Goal: Information Seeking & Learning: Learn about a topic

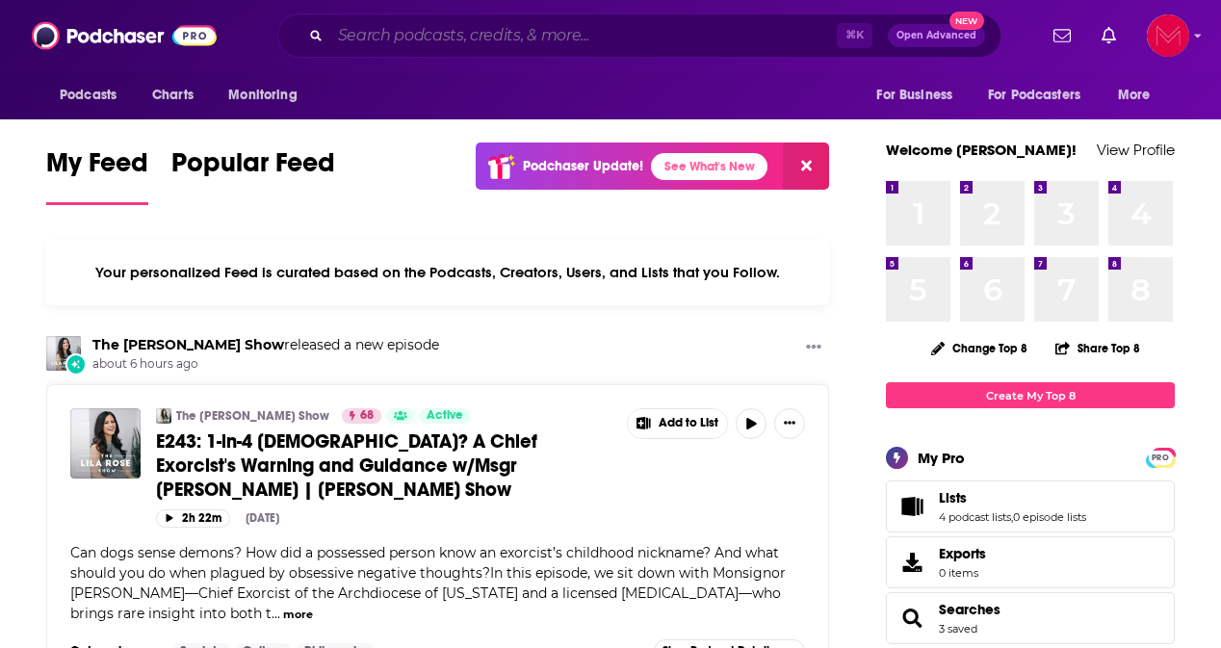
click at [620, 26] on input "Search podcasts, credits, & more..." at bounding box center [583, 35] width 507 height 31
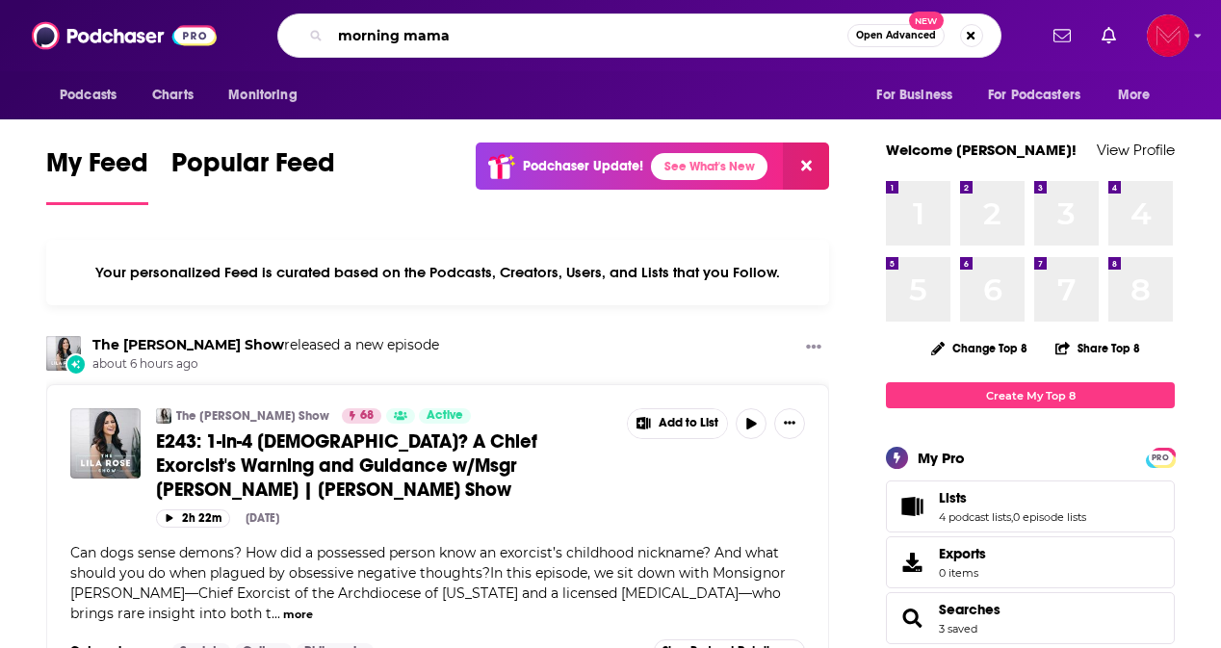
type input "morning mama"
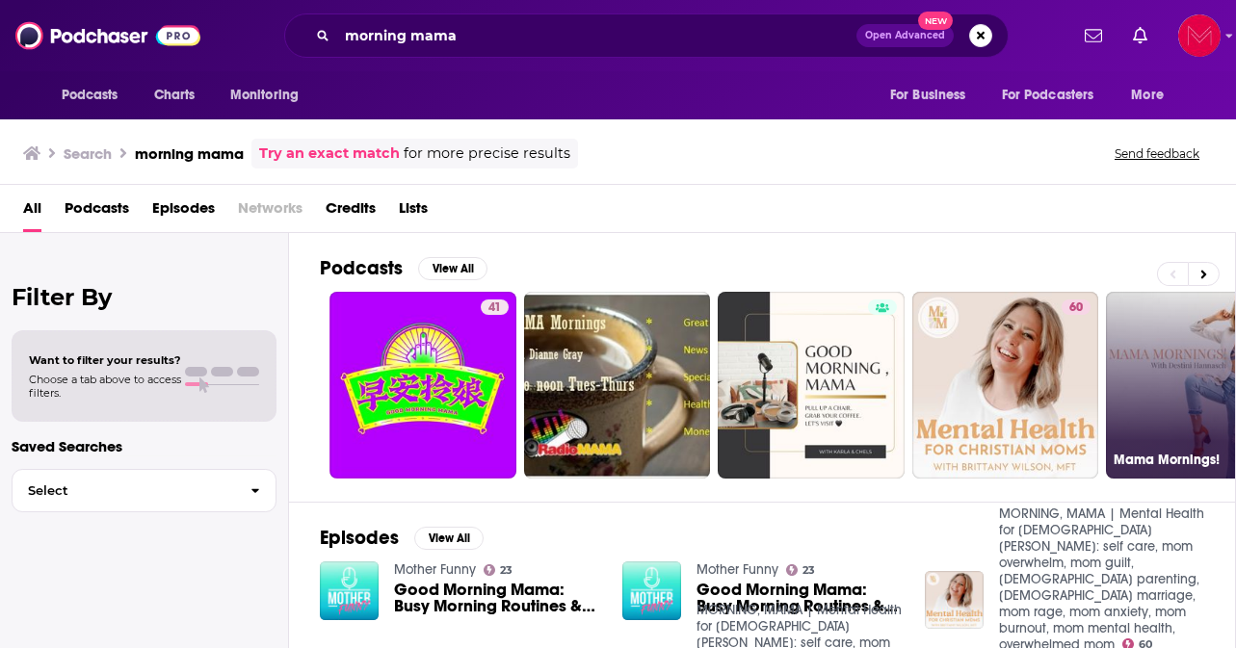
click at [1209, 400] on link "Mama Mornings!" at bounding box center [1199, 385] width 187 height 187
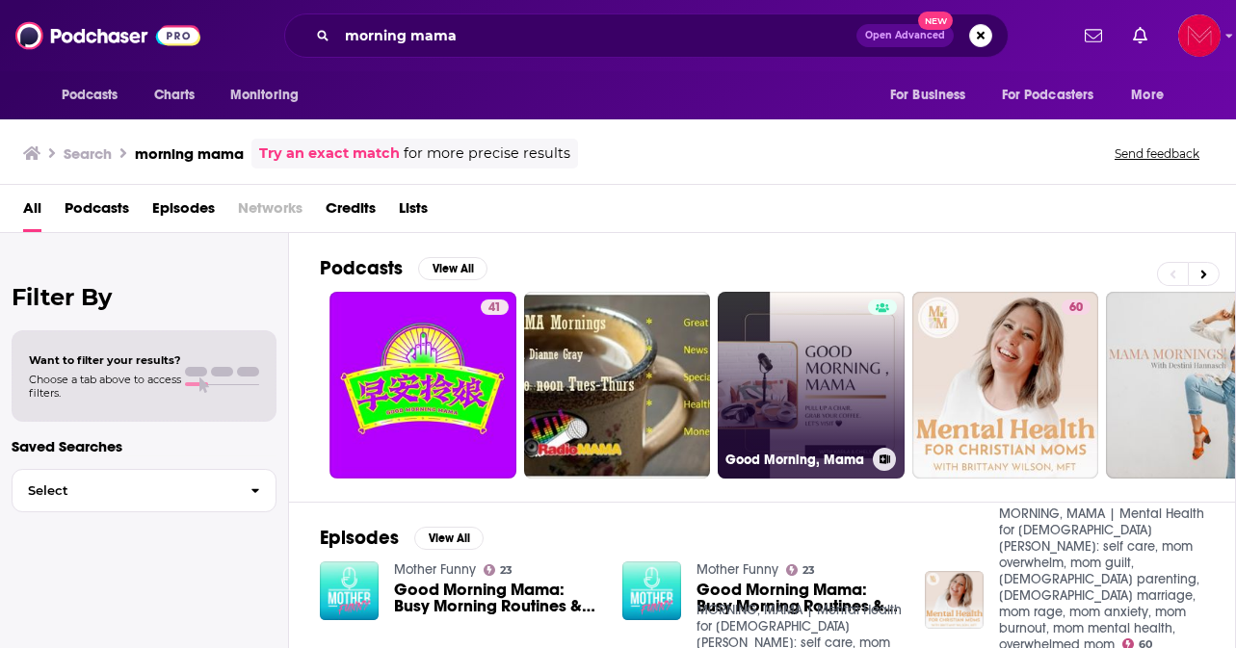
click at [849, 405] on link "Good Morning, Mama" at bounding box center [811, 385] width 187 height 187
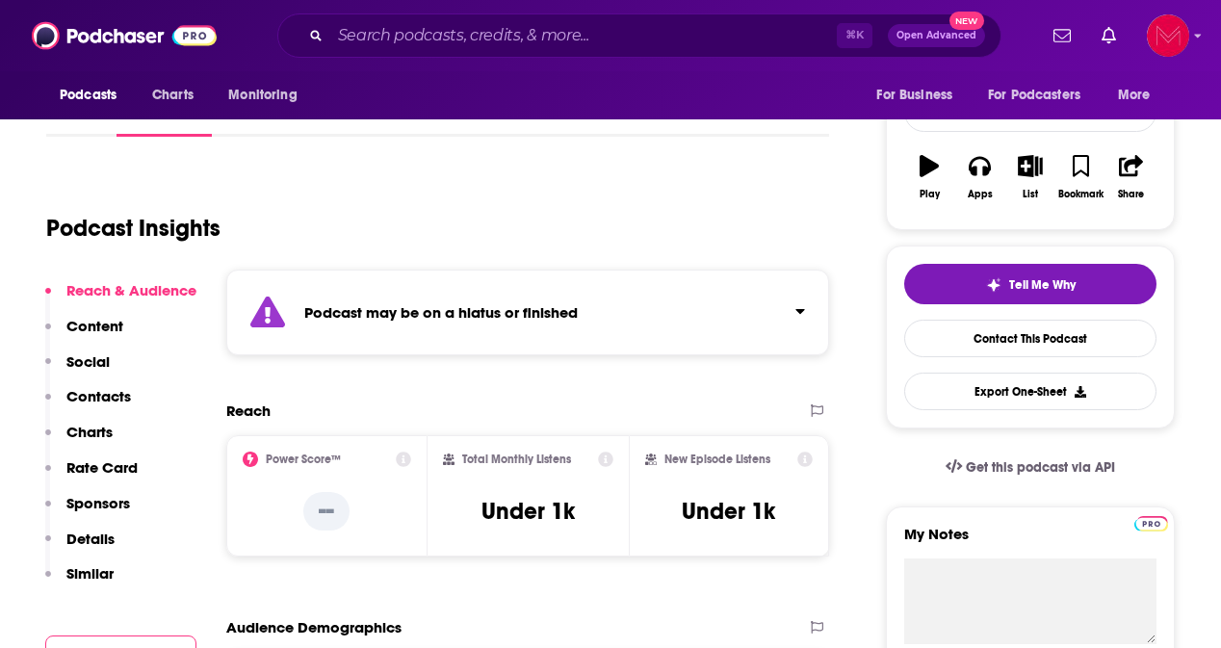
scroll to position [275, 0]
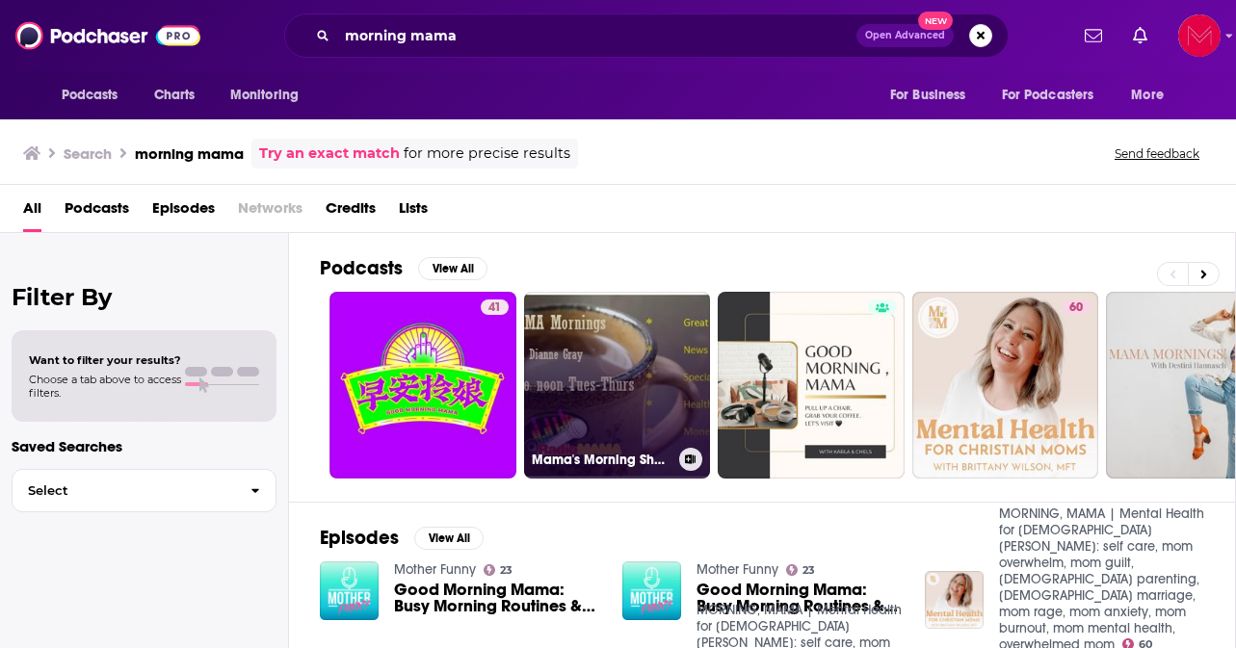
click at [611, 384] on link "Mama's Morning Show" at bounding box center [617, 385] width 187 height 187
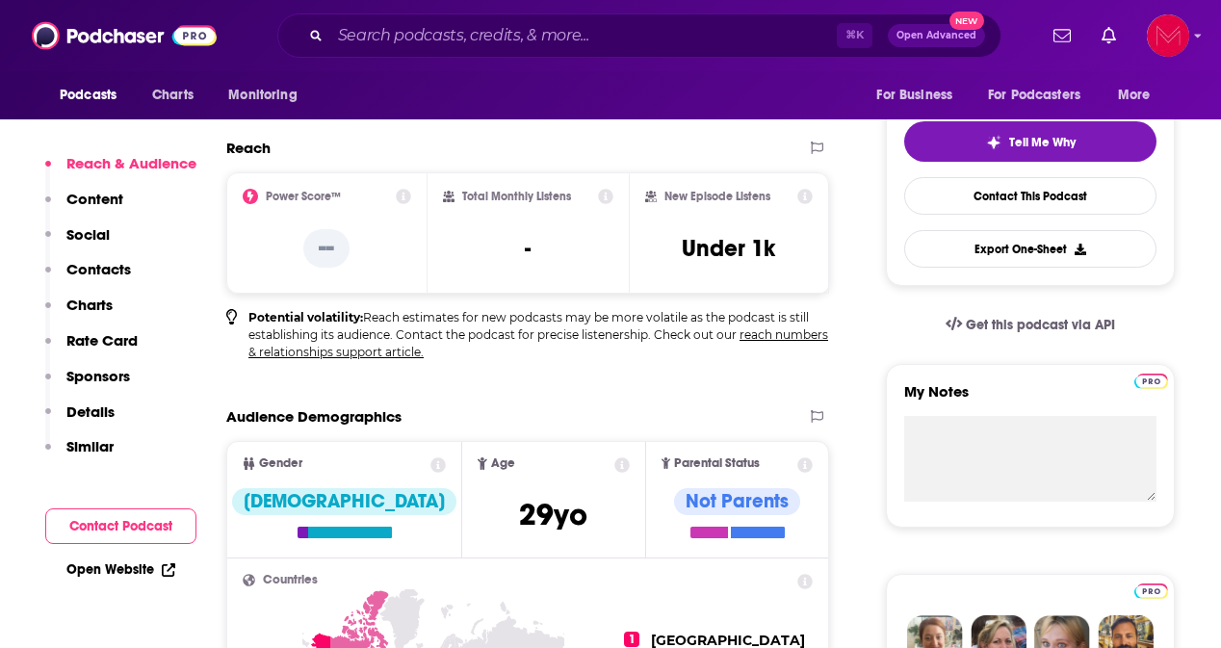
scroll to position [419, 0]
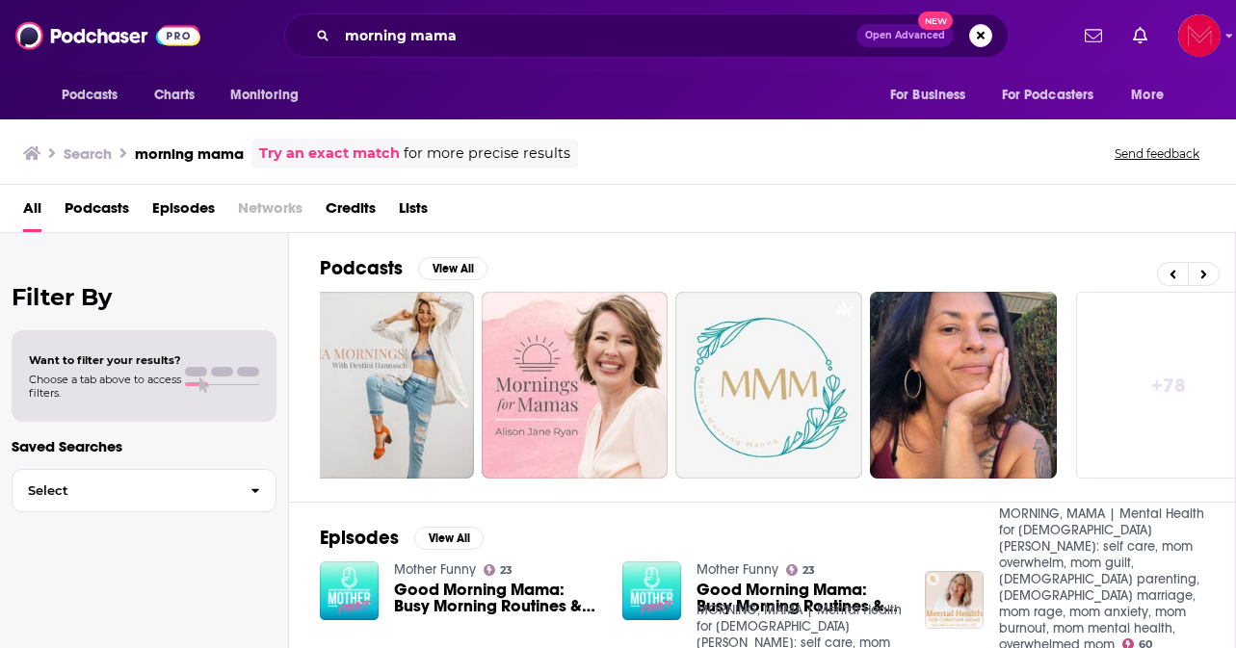
scroll to position [0, 853]
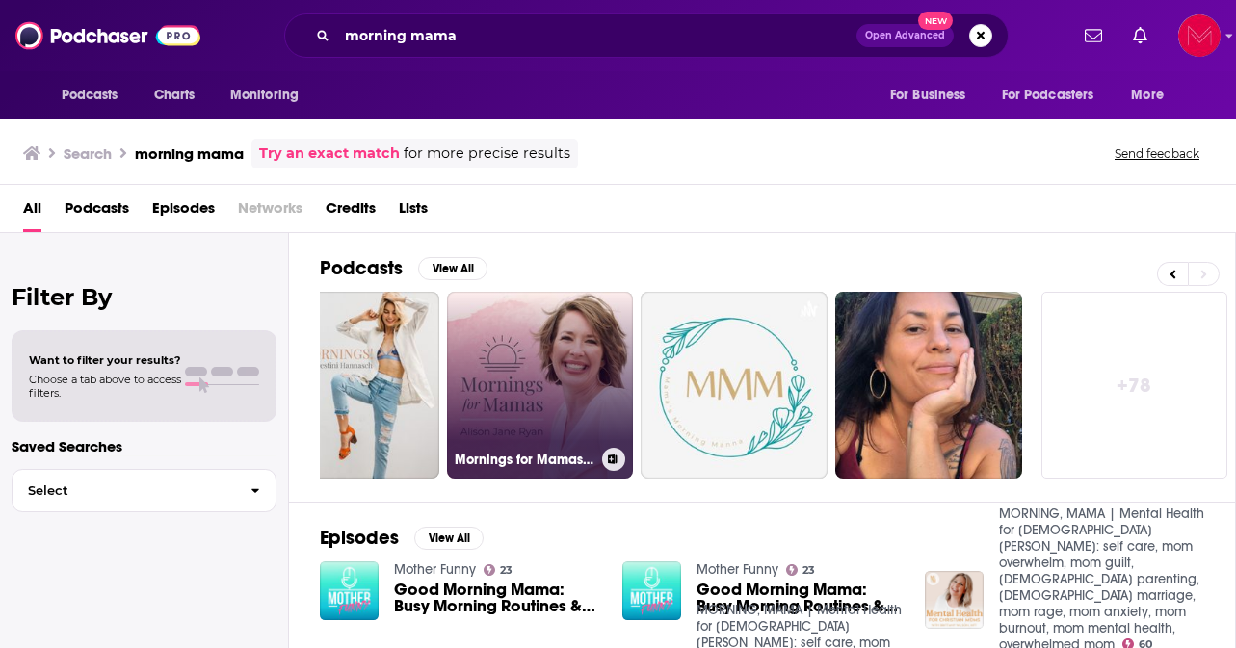
click at [548, 403] on link "Mornings for Mamas Podcast" at bounding box center [540, 385] width 187 height 187
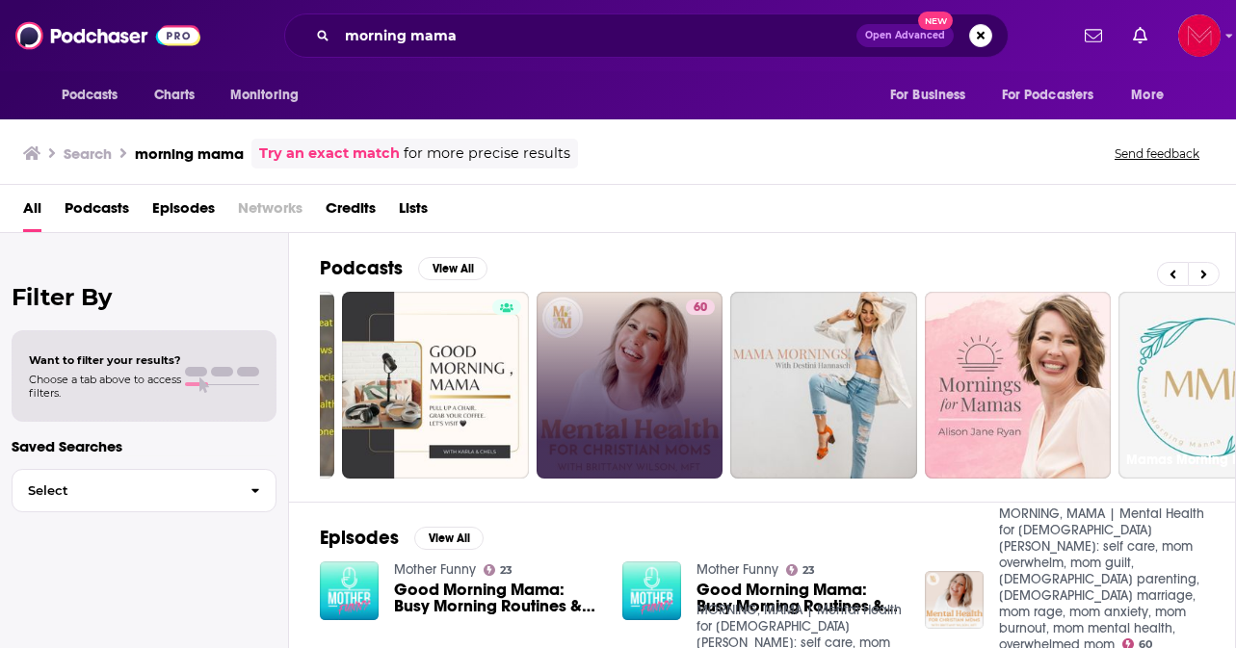
scroll to position [0, 853]
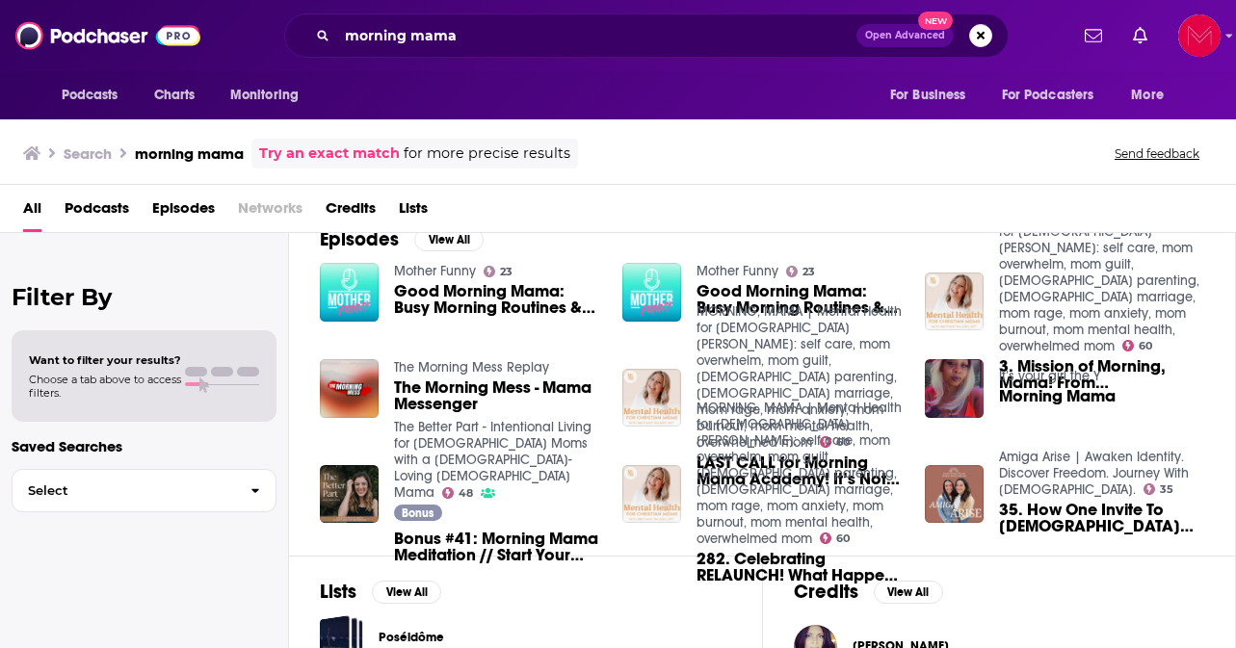
scroll to position [301, 0]
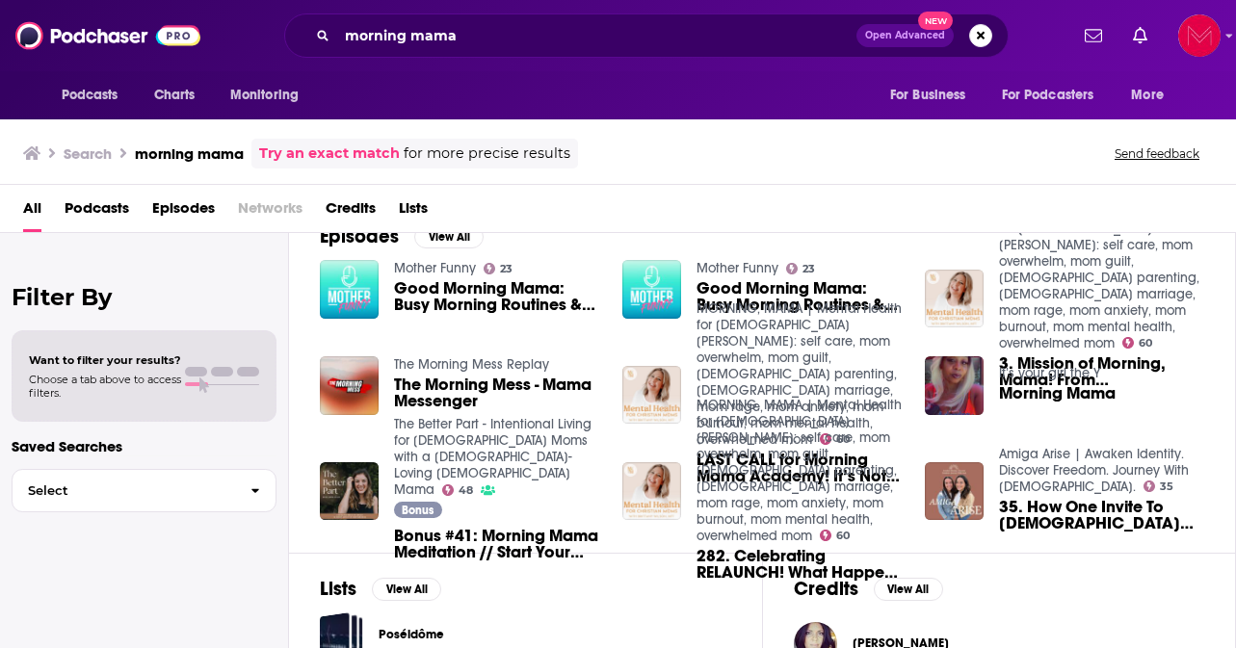
click at [100, 214] on span "Podcasts" at bounding box center [97, 212] width 65 height 39
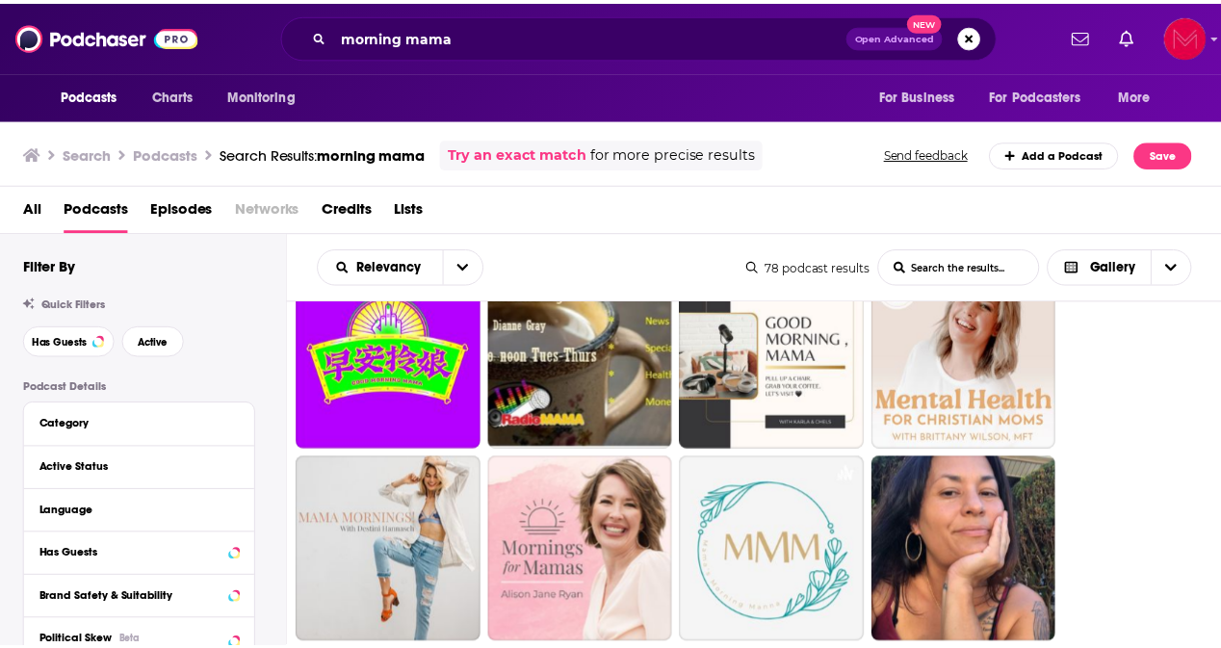
scroll to position [66, 0]
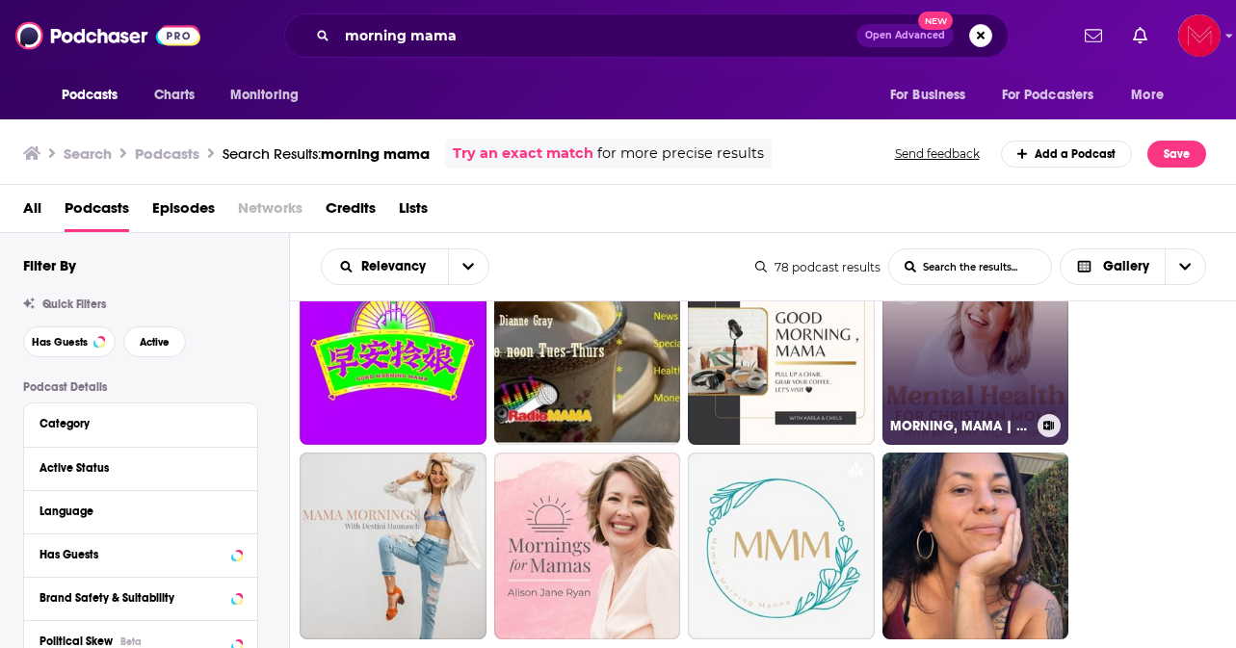
click at [1005, 384] on link "60 MORNING, MAMA | Mental Health for [DEMOGRAPHIC_DATA][PERSON_NAME]: self care…" at bounding box center [975, 351] width 187 height 187
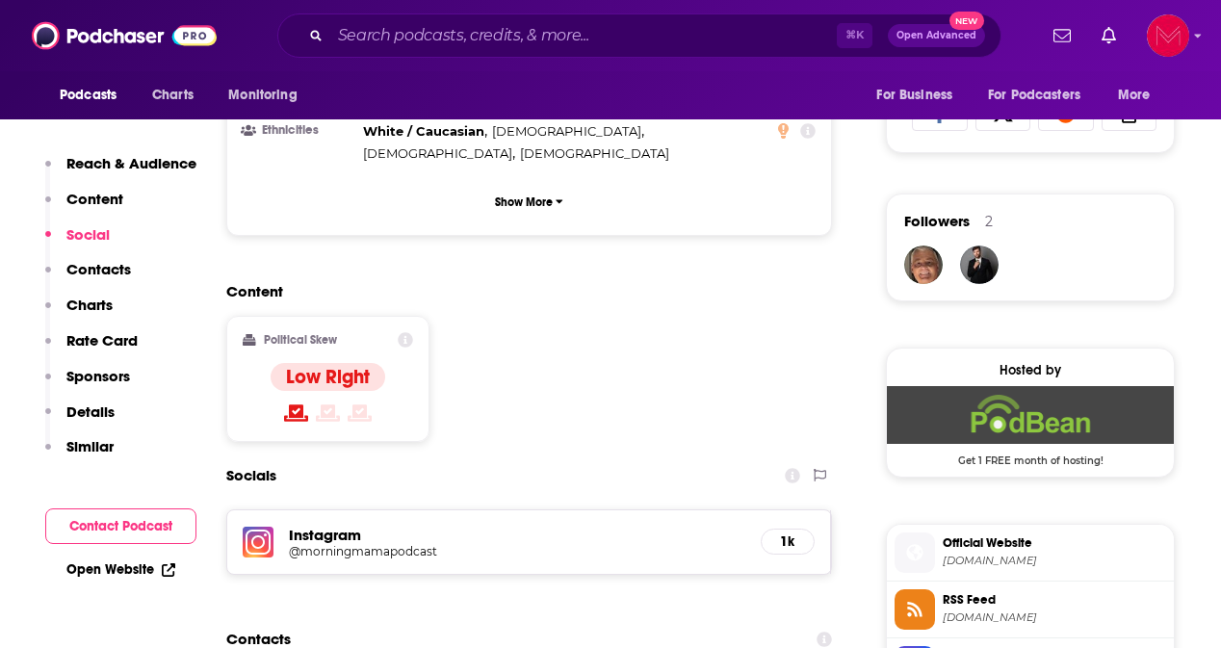
scroll to position [1285, 0]
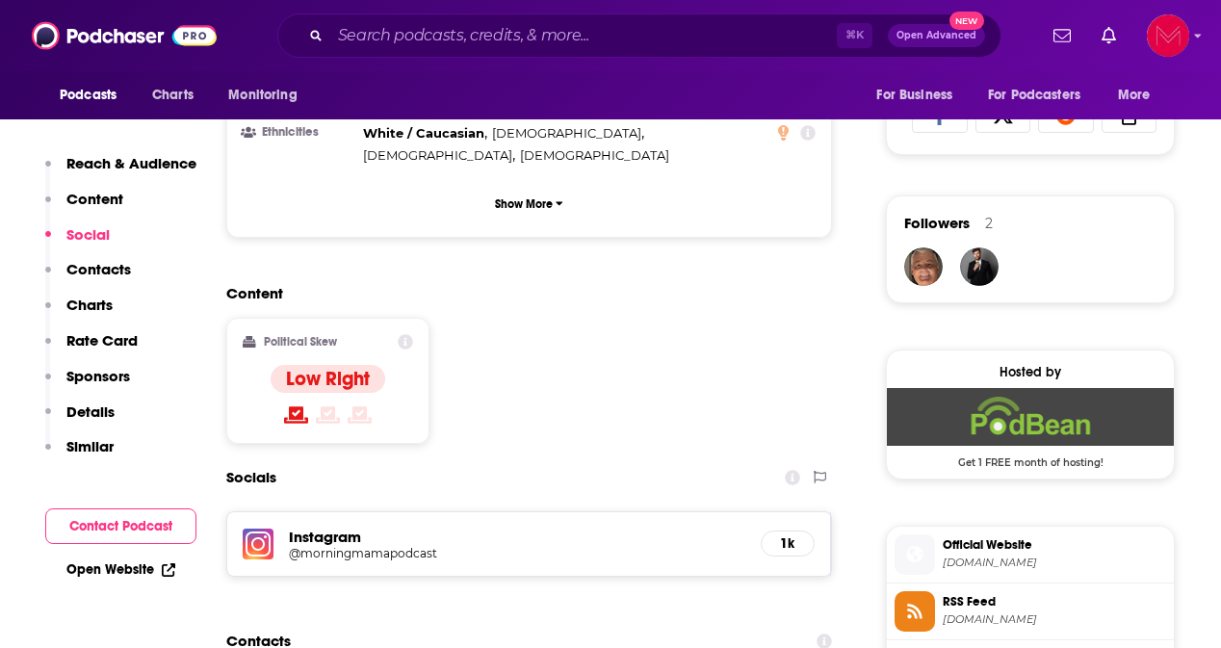
click at [986, 554] on span "Official Website" at bounding box center [1054, 544] width 223 height 17
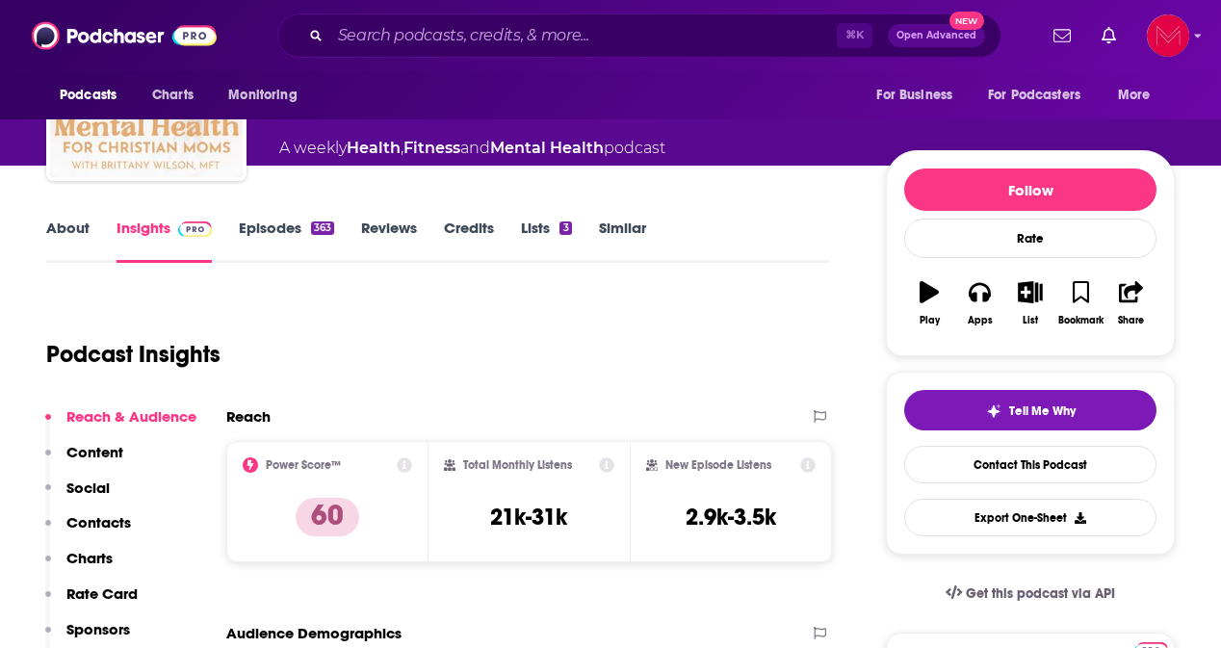
scroll to position [0, 0]
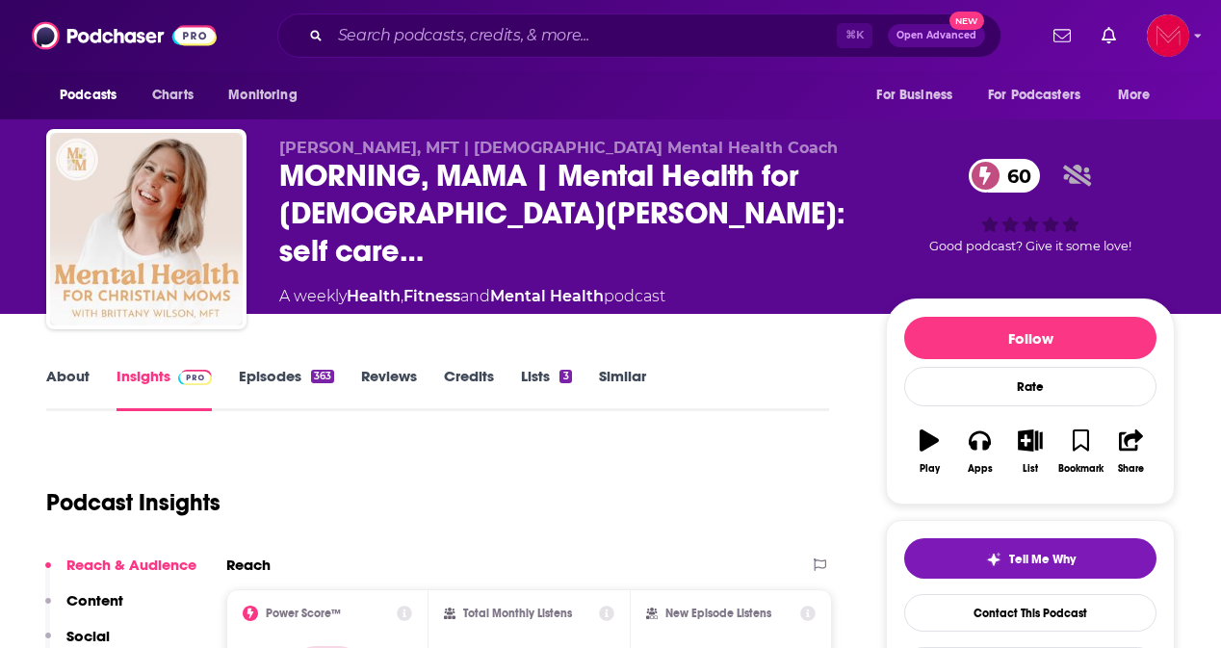
click at [79, 382] on link "About" at bounding box center [67, 389] width 43 height 44
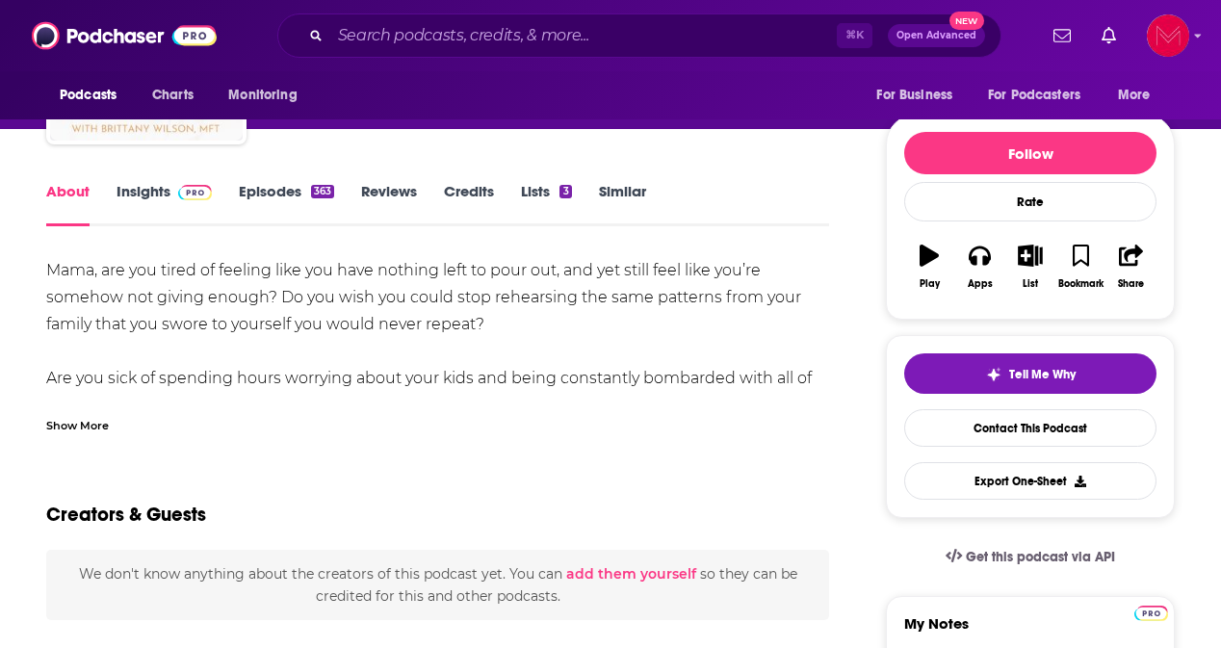
scroll to position [198, 0]
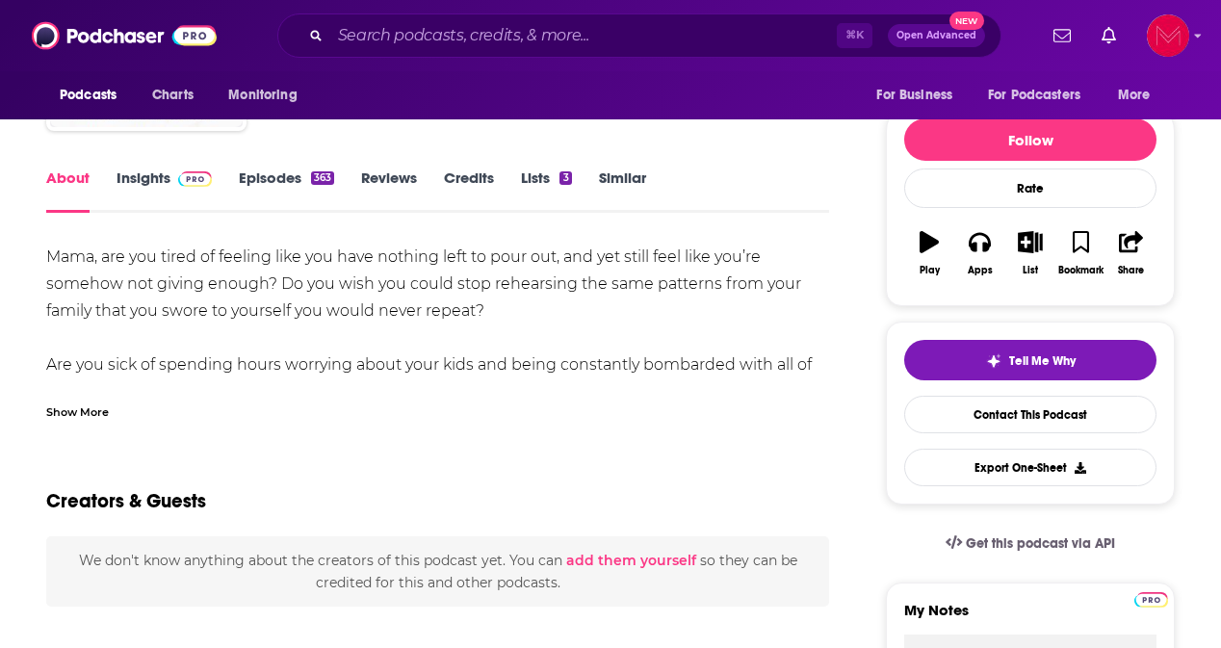
click at [69, 414] on div "Show More" at bounding box center [77, 411] width 63 height 18
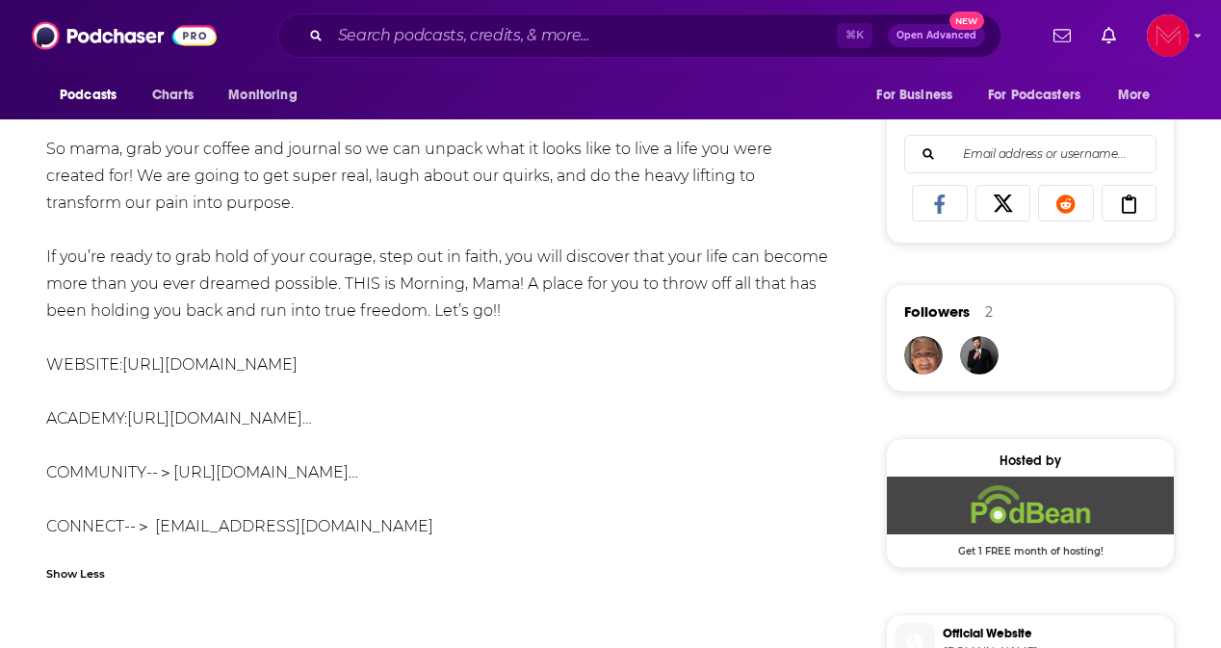
scroll to position [1213, 0]
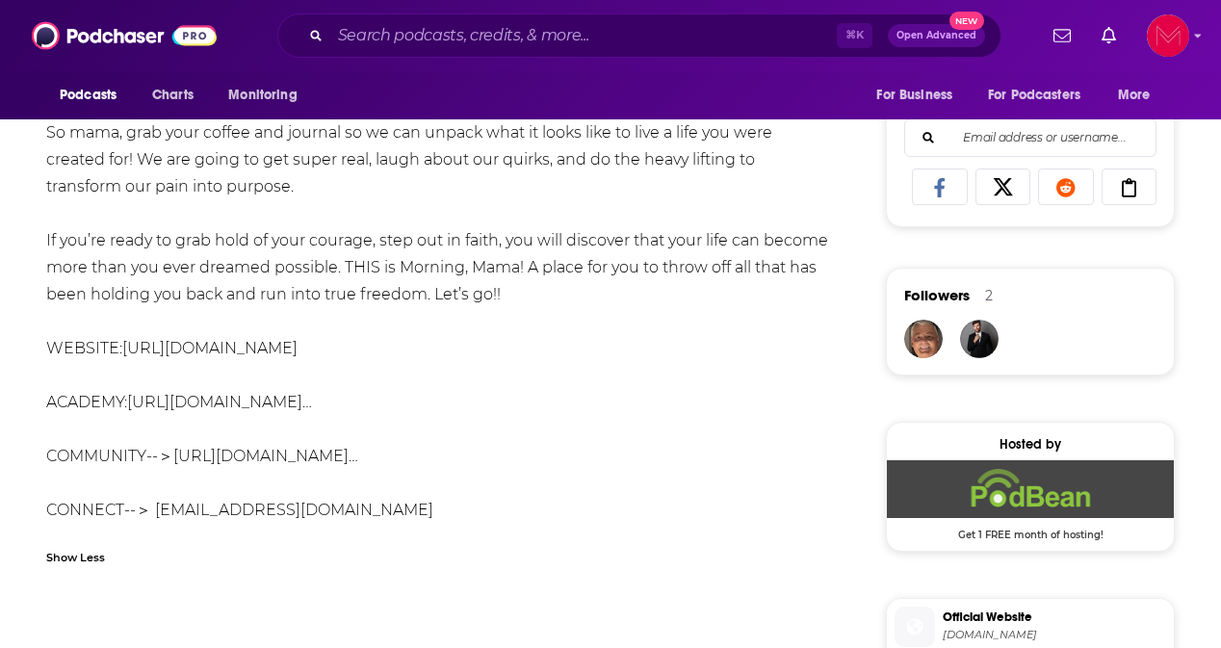
click at [298, 339] on link "[URL][DOMAIN_NAME]" at bounding box center [209, 348] width 175 height 18
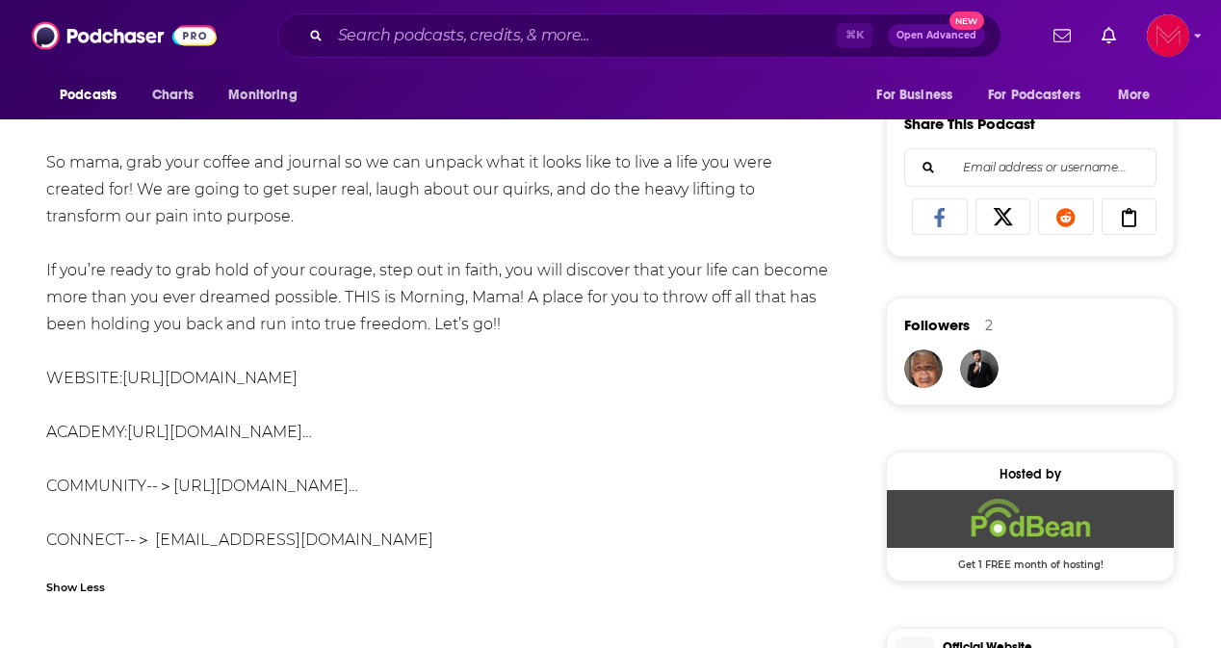
scroll to position [1182, 0]
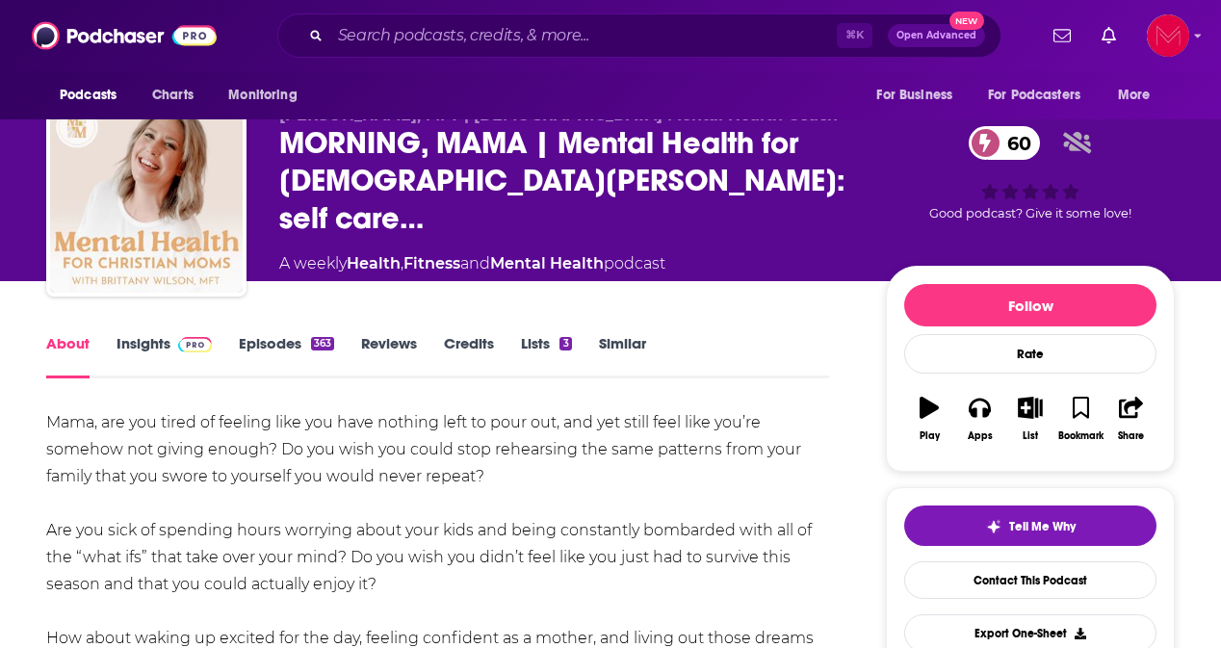
scroll to position [0, 0]
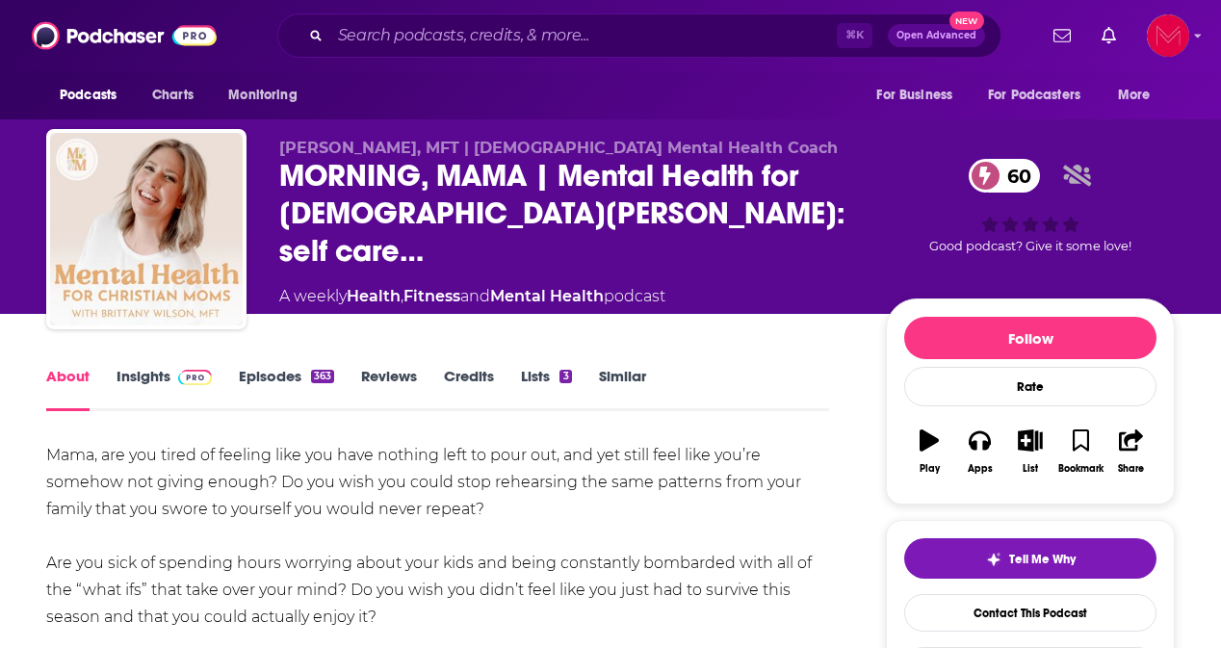
click at [160, 376] on link "Insights" at bounding box center [164, 389] width 95 height 44
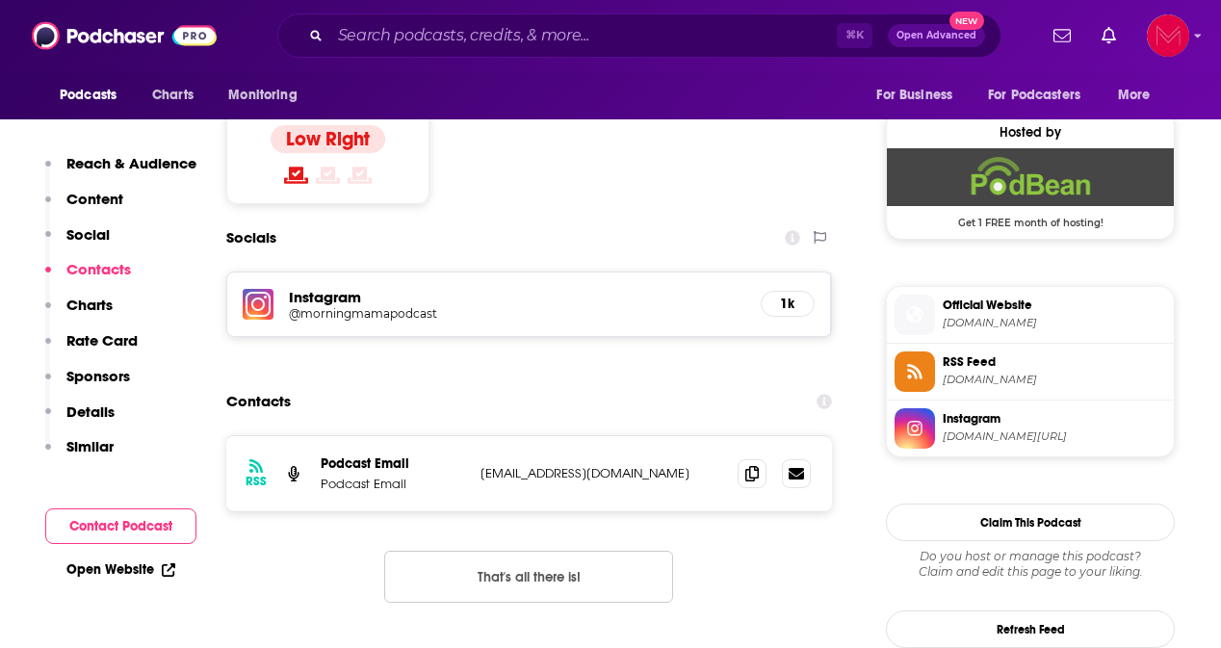
scroll to position [1527, 0]
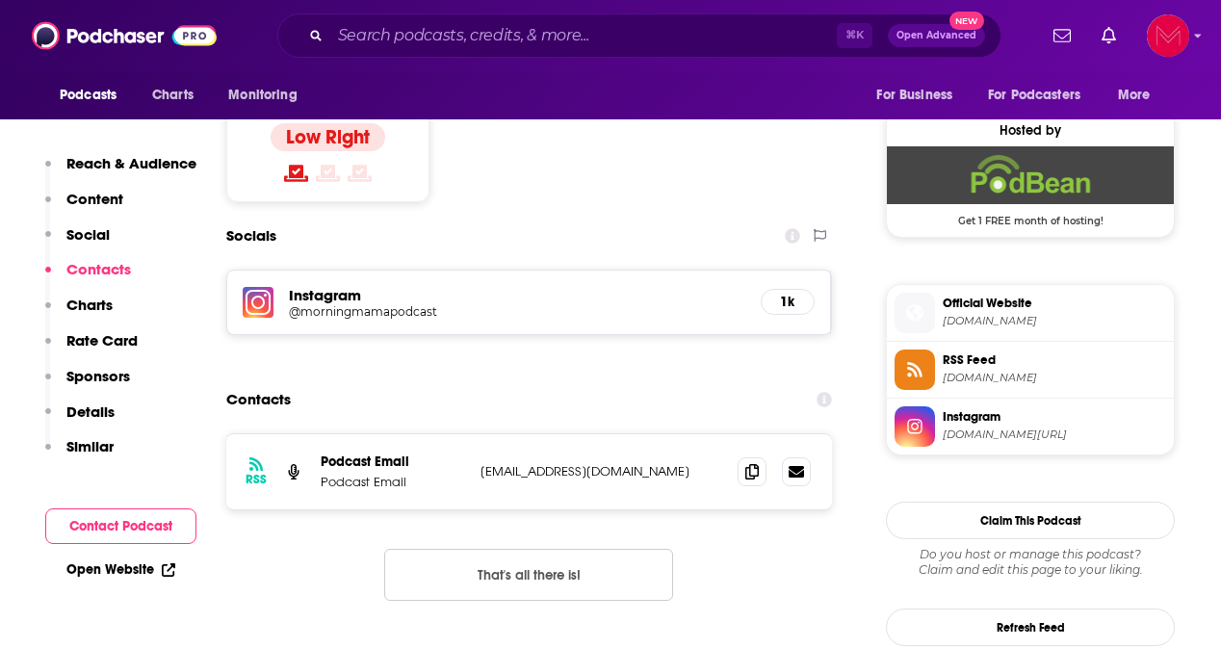
click at [323, 286] on h5 "Instagram" at bounding box center [517, 295] width 457 height 18
click at [794, 294] on h5 "1k" at bounding box center [787, 302] width 21 height 16
click at [347, 304] on h5 "@morningmamapodcast" at bounding box center [443, 311] width 308 height 14
